Goal: Find specific page/section: Find specific page/section

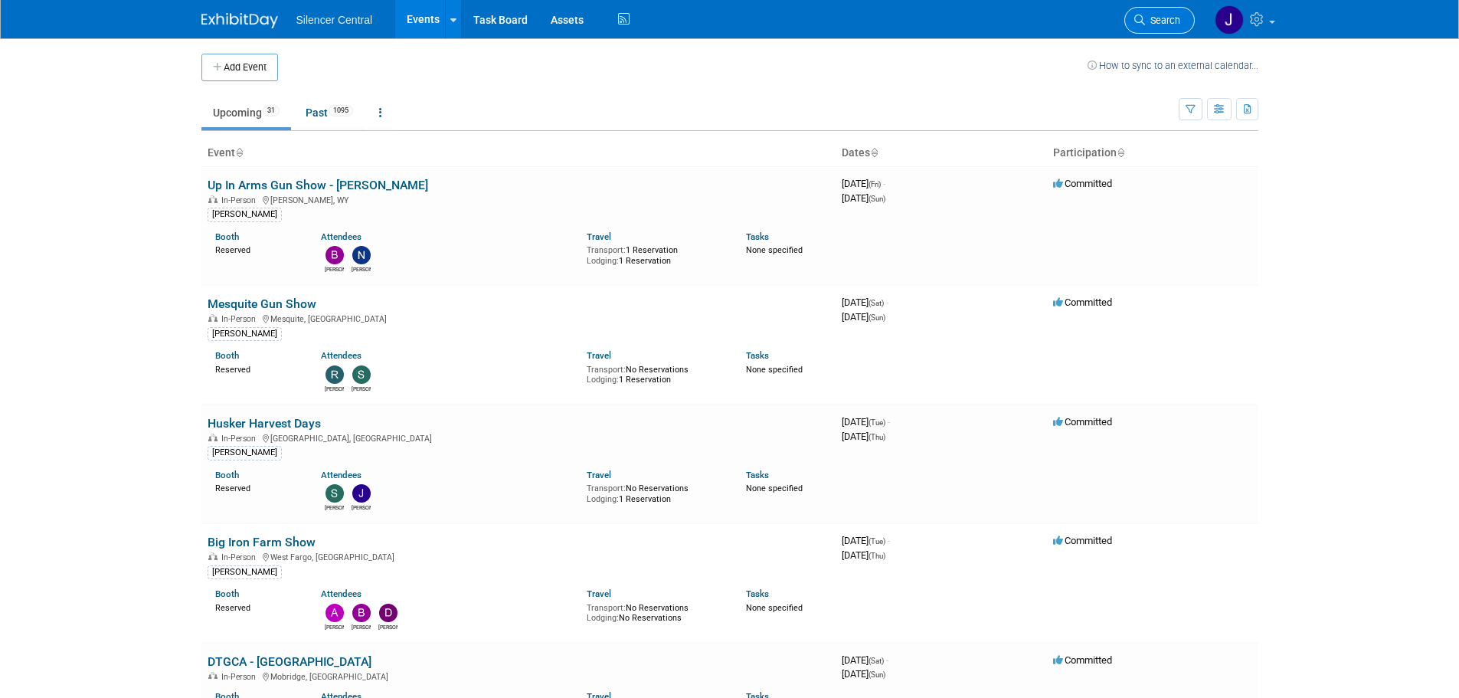
click at [1146, 28] on link "Search" at bounding box center [1160, 20] width 70 height 27
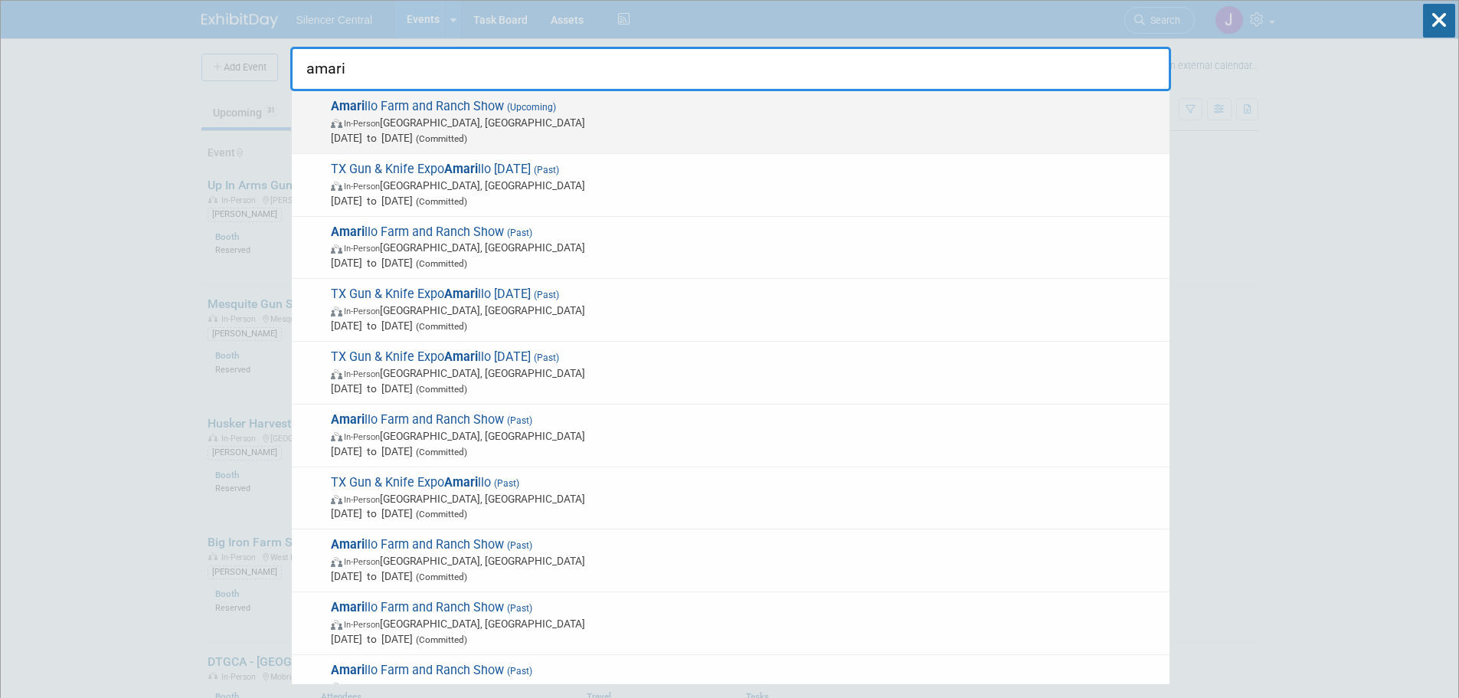
type input "amari"
click at [499, 103] on span "Amari llo Farm and Ranch Show (Upcoming) In-Person Amarillo, TX Dec 2, 2025 to …" at bounding box center [744, 122] width 836 height 47
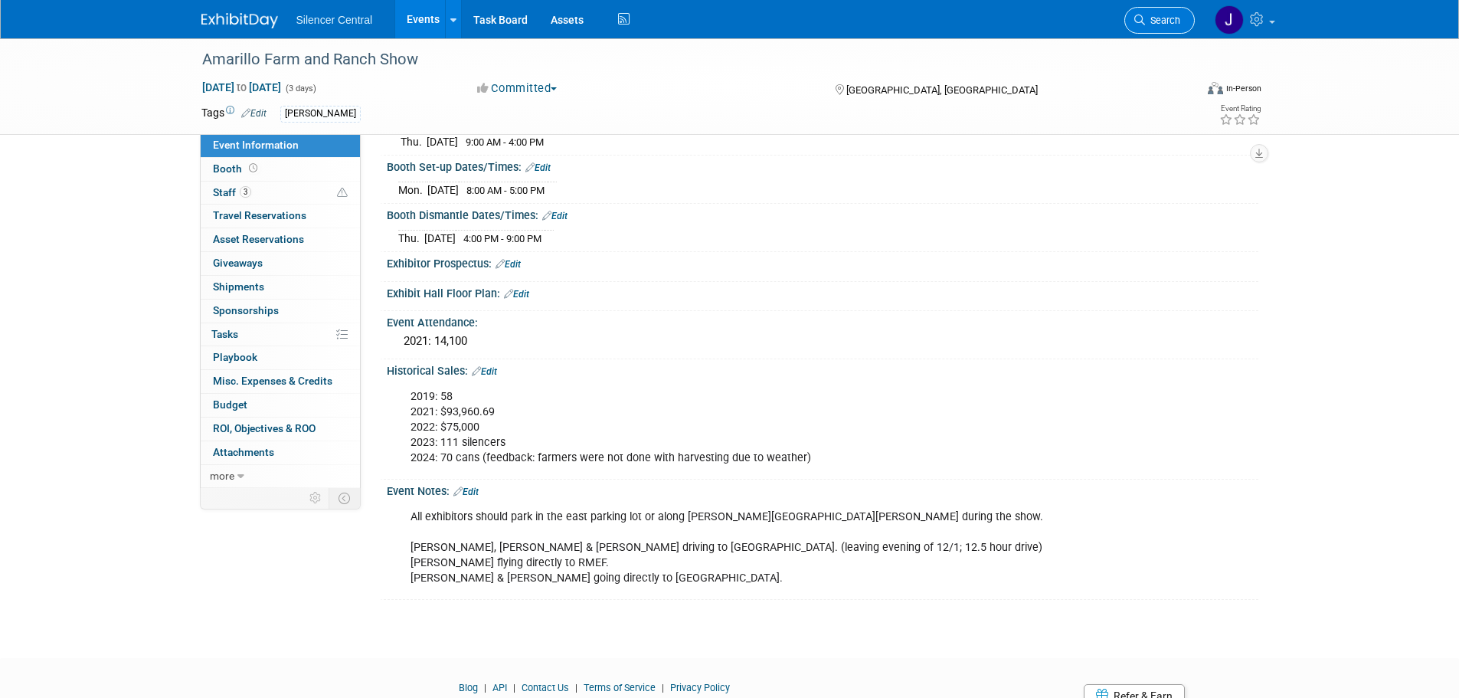
click at [1164, 22] on span "Search" at bounding box center [1162, 20] width 35 height 11
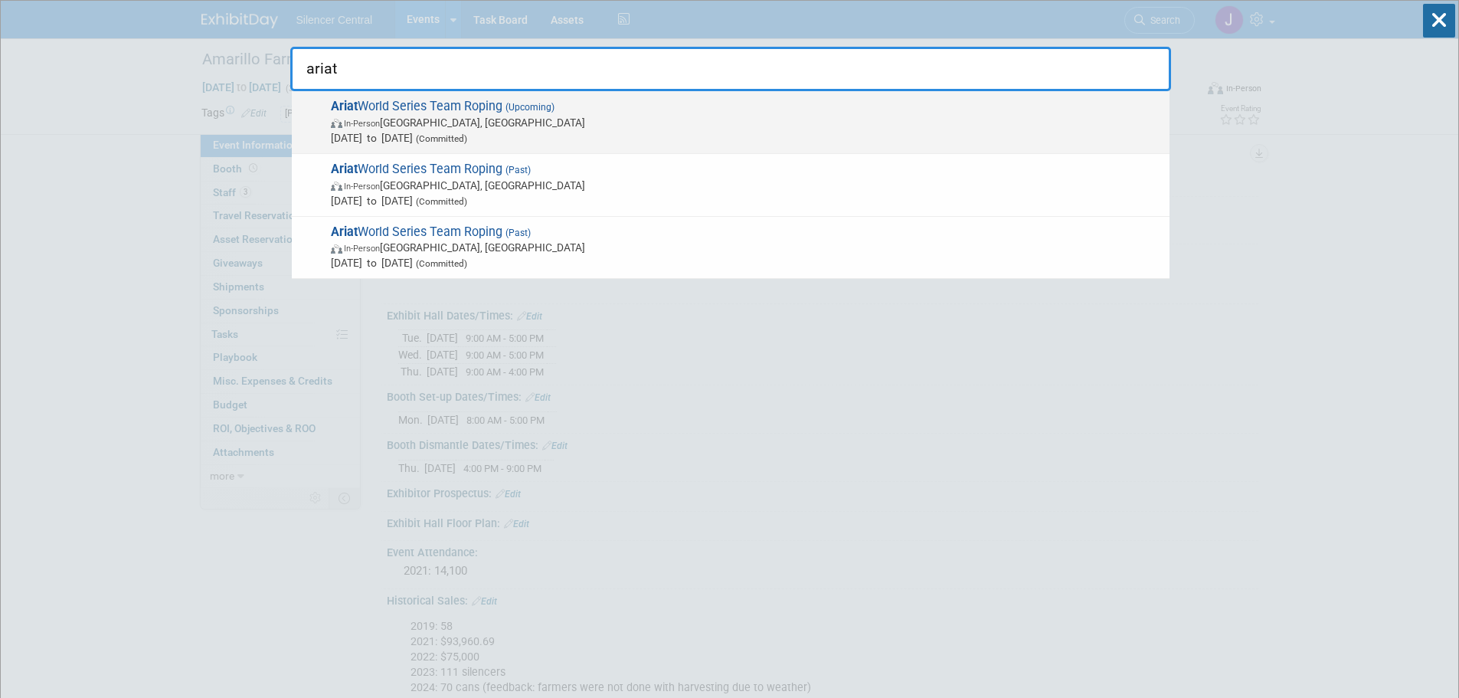
type input "ariat"
click at [540, 118] on span "In-Person Las Vegas, NV" at bounding box center [746, 122] width 831 height 15
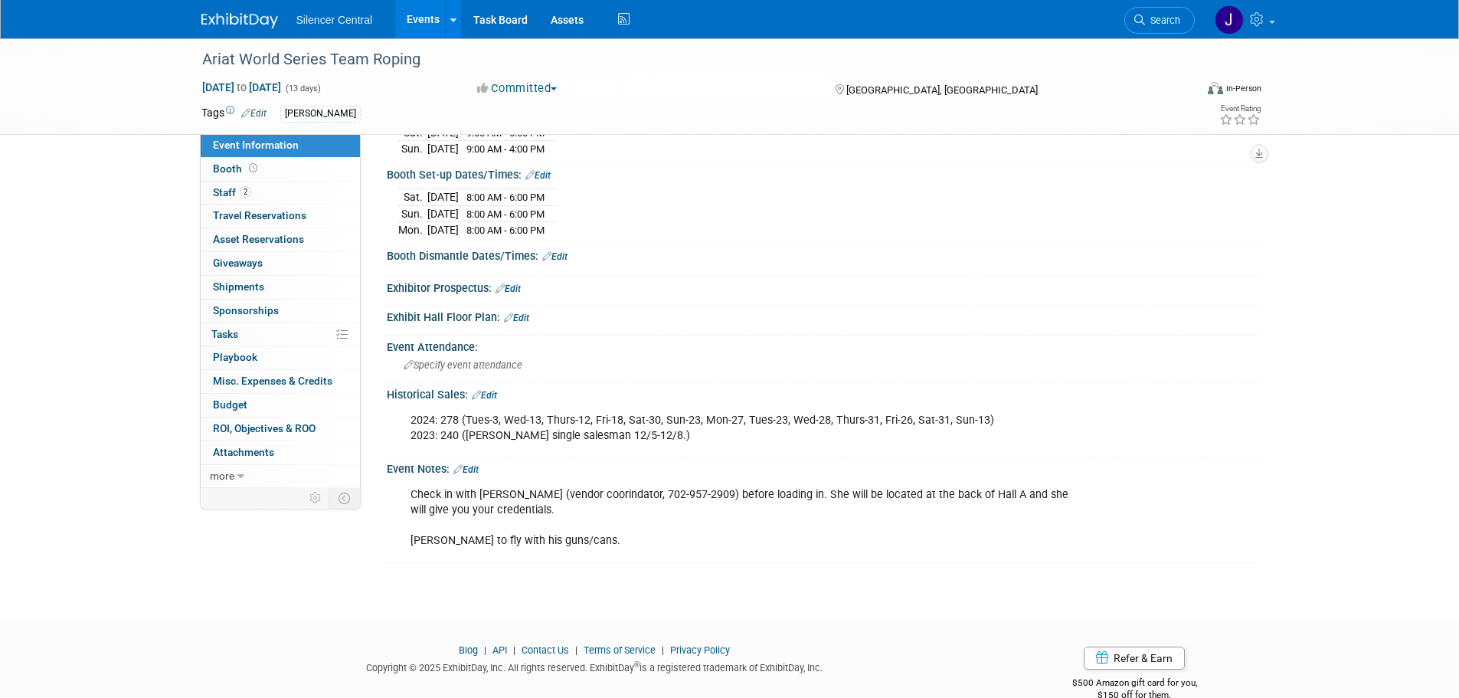
scroll to position [393, 0]
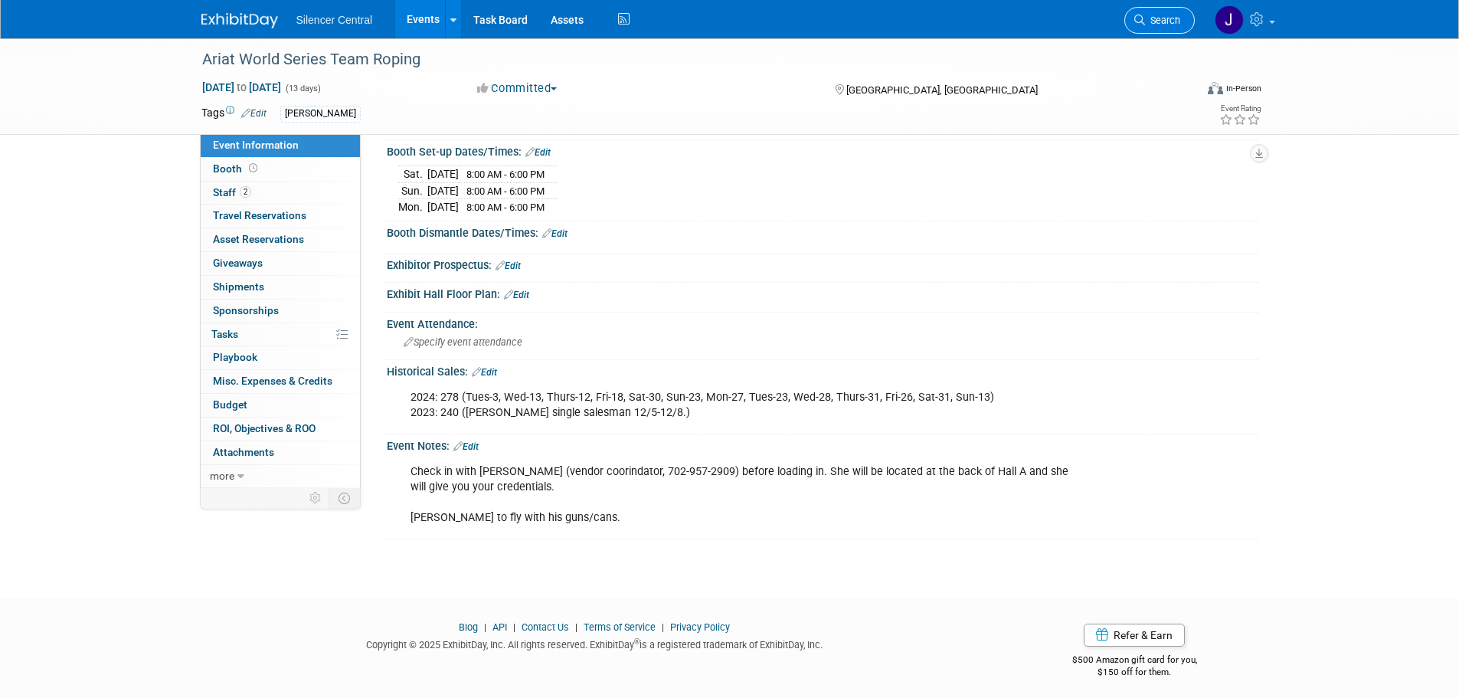
click at [1166, 21] on span "Search" at bounding box center [1162, 20] width 35 height 11
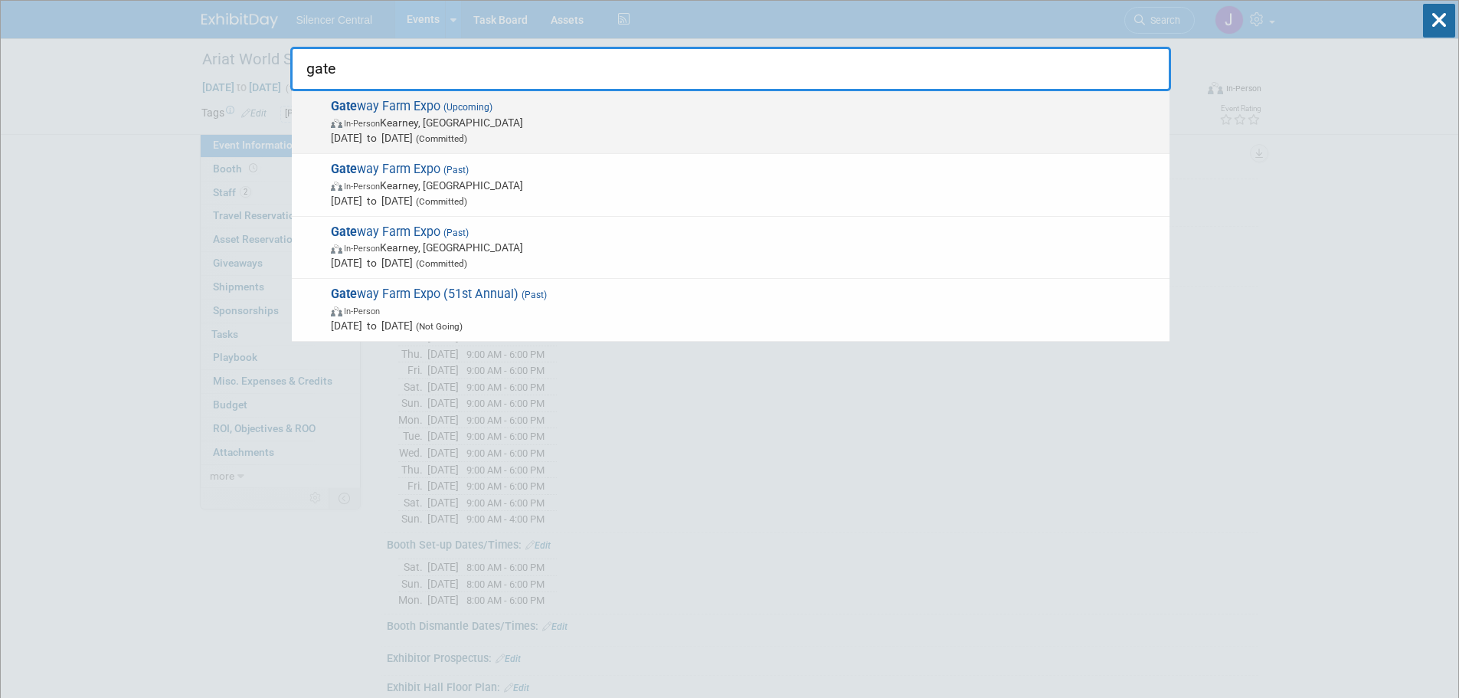
type input "gate"
click at [568, 136] on span "Nov 19, 2025 to Nov 20, 2025 (Committed)" at bounding box center [746, 137] width 831 height 15
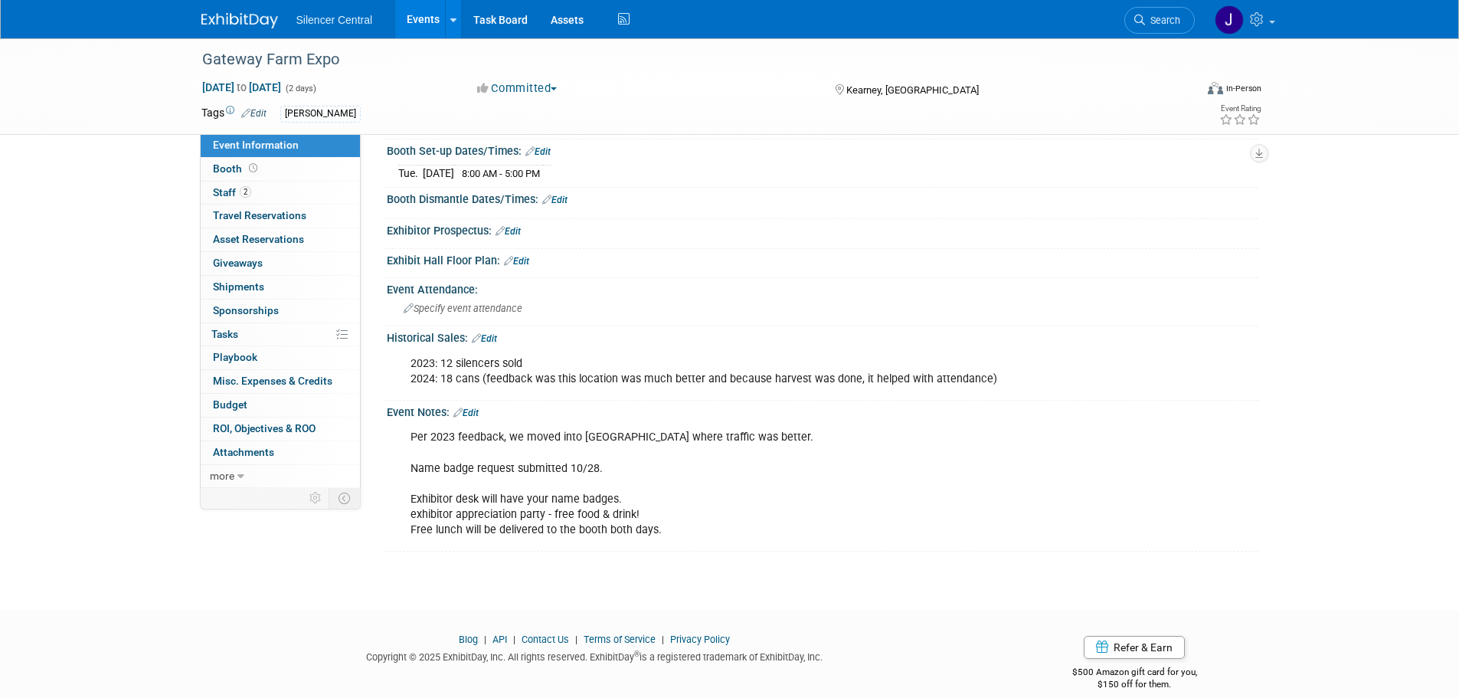
scroll to position [247, 0]
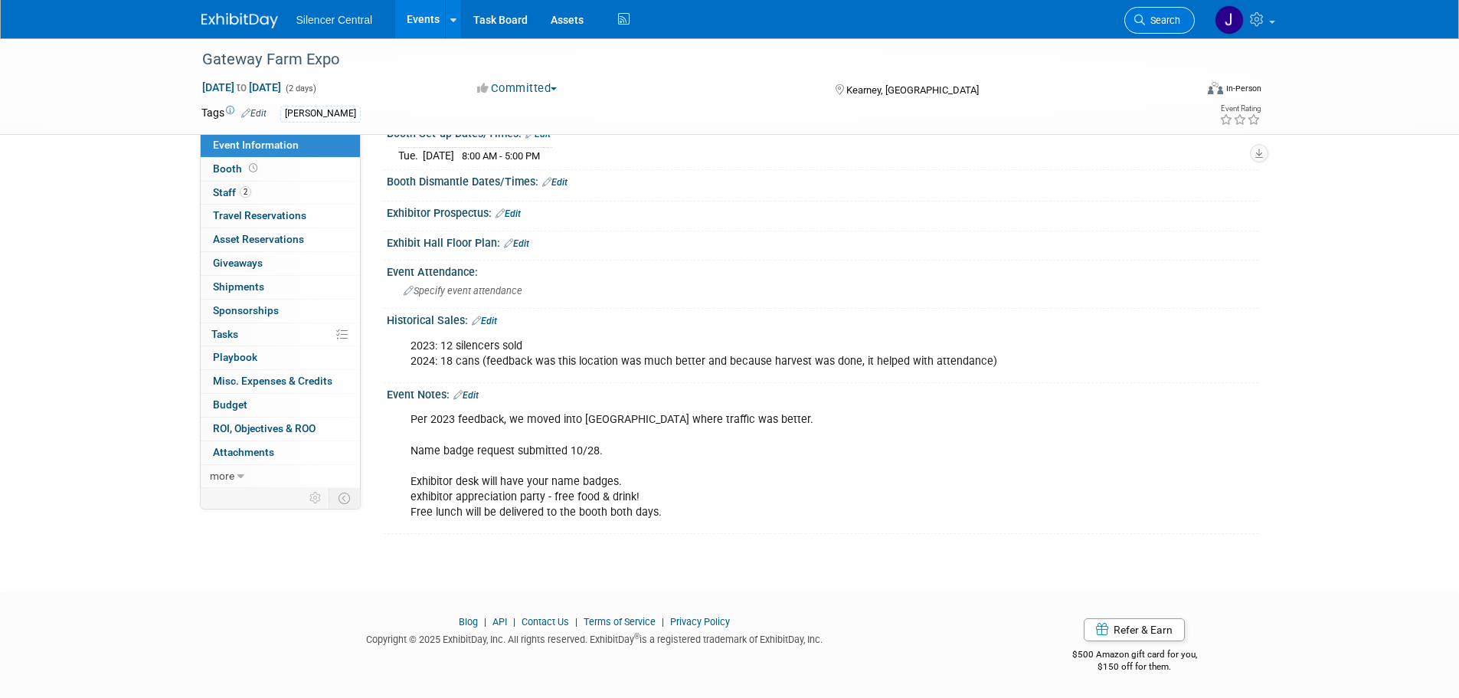
click at [1161, 18] on span "Search" at bounding box center [1162, 20] width 35 height 11
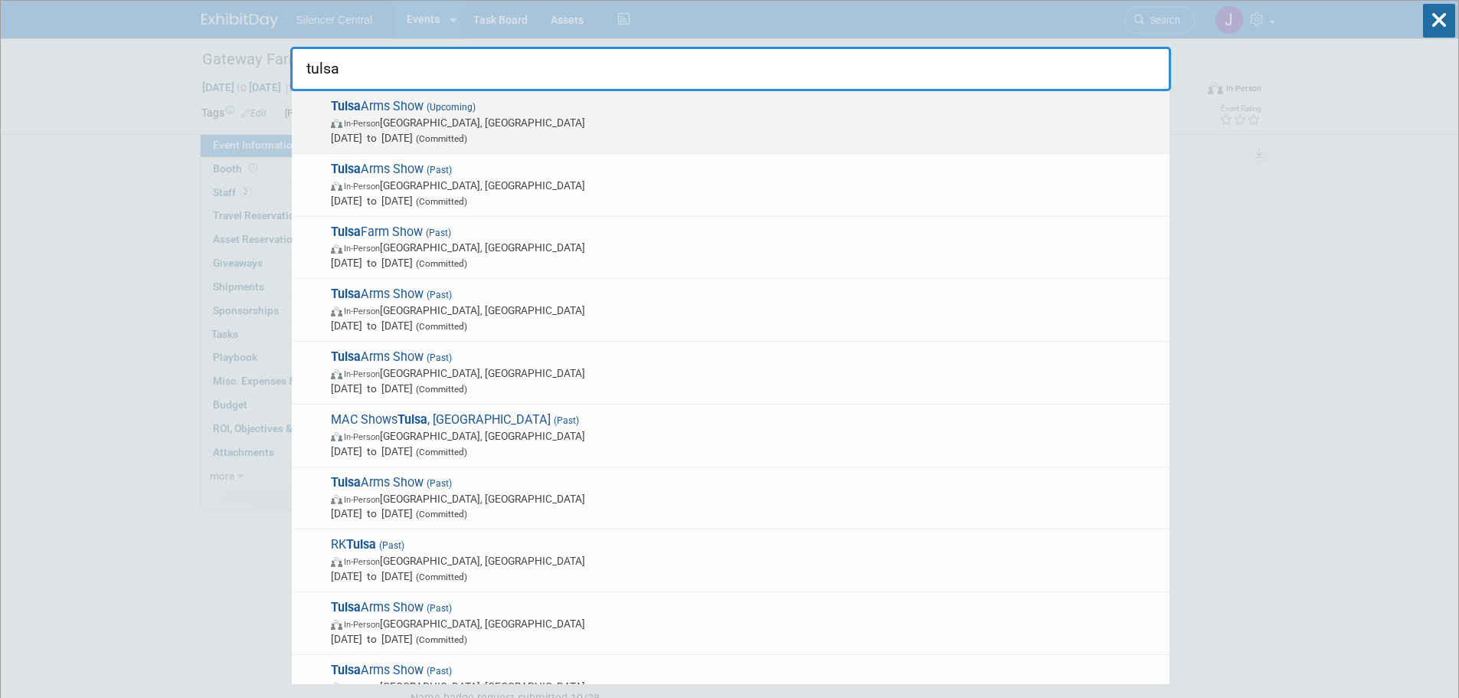
type input "tulsa"
click at [445, 111] on span "(Upcoming)" at bounding box center [450, 107] width 52 height 11
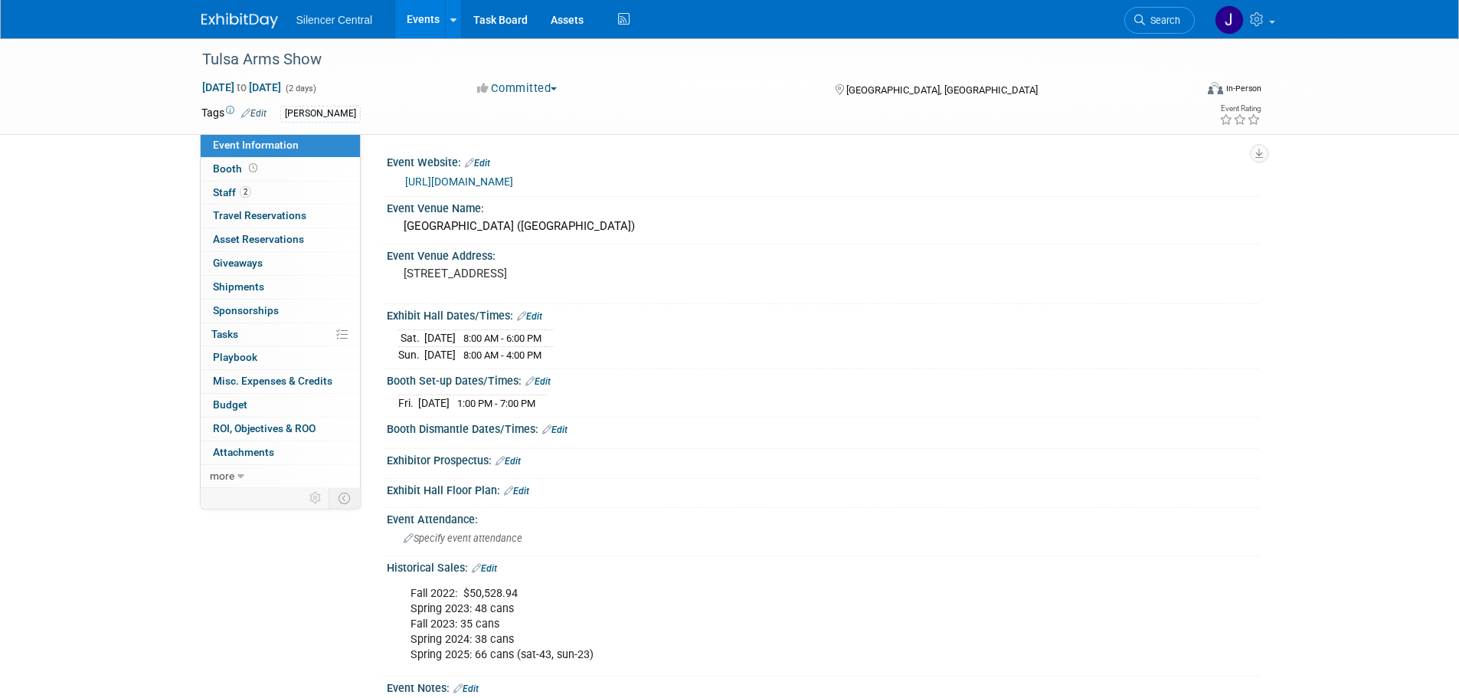
scroll to position [77, 0]
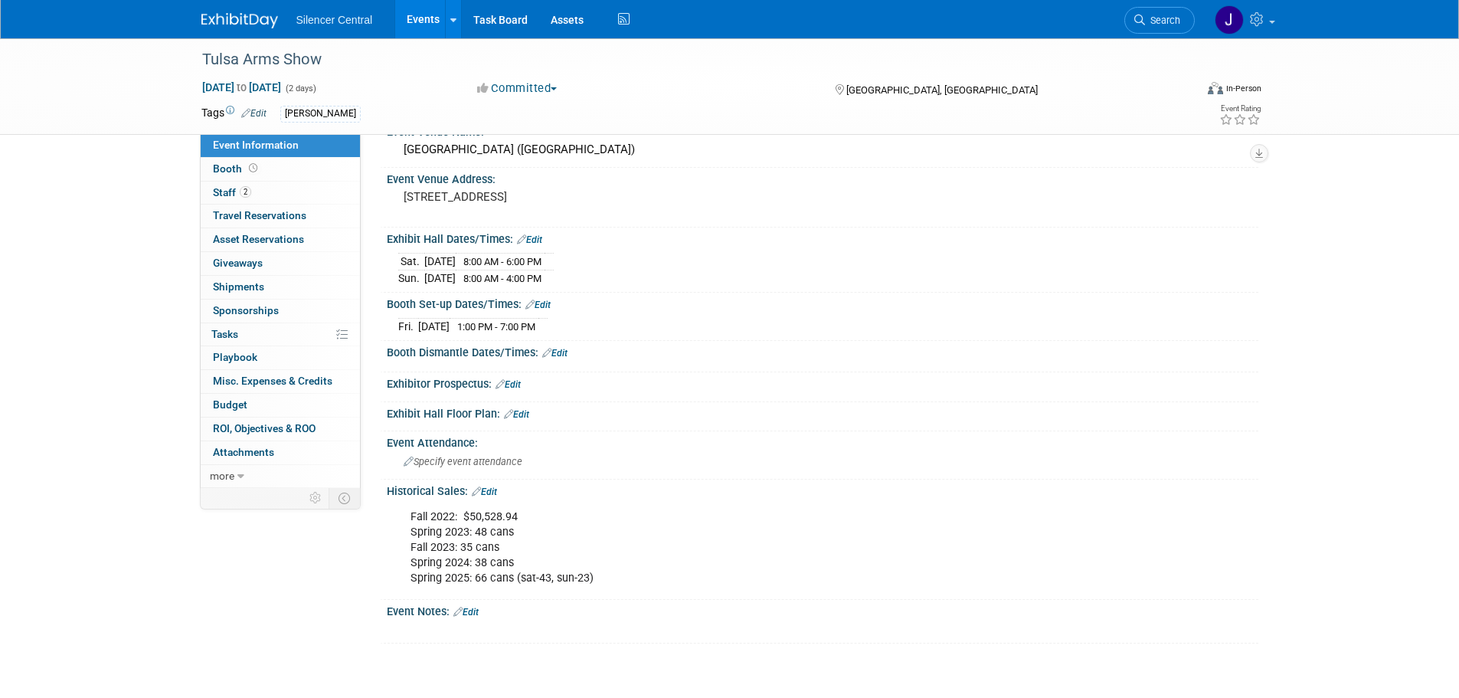
click at [197, 12] on div "Silencer Central Events Add Event Bulk Upload Events Shareable Event Boards Rec…" at bounding box center [730, 19] width 1080 height 38
click at [215, 18] on img at bounding box center [239, 20] width 77 height 15
